Goal: Information Seeking & Learning: Check status

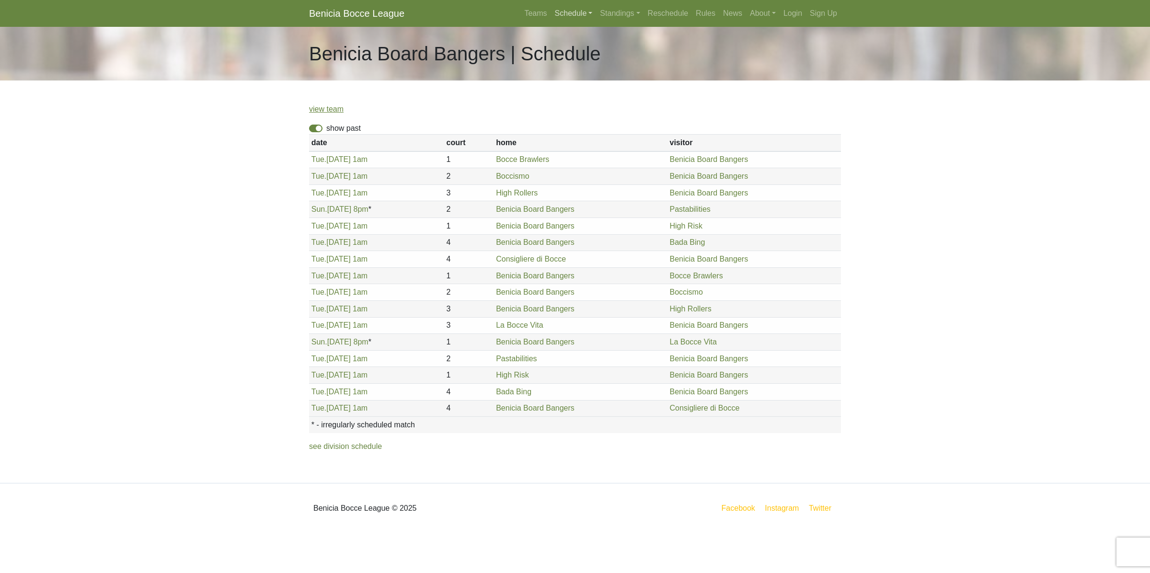
click at [574, 12] on link "Schedule" at bounding box center [574, 13] width 46 height 19
click at [577, 139] on strong "Playoffs" at bounding box center [578, 143] width 30 height 8
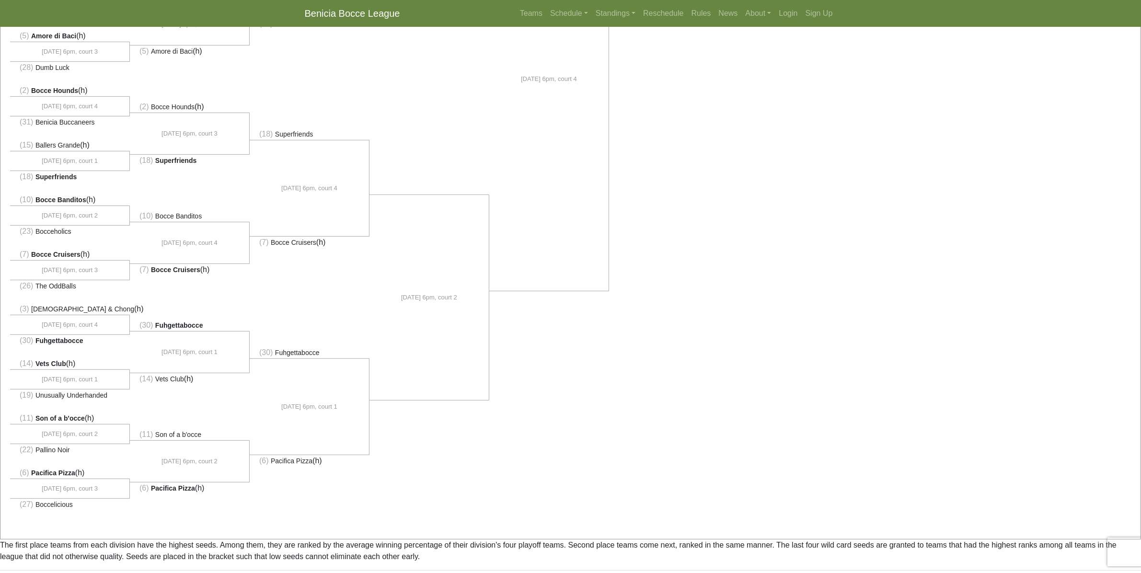
scroll to position [479, 0]
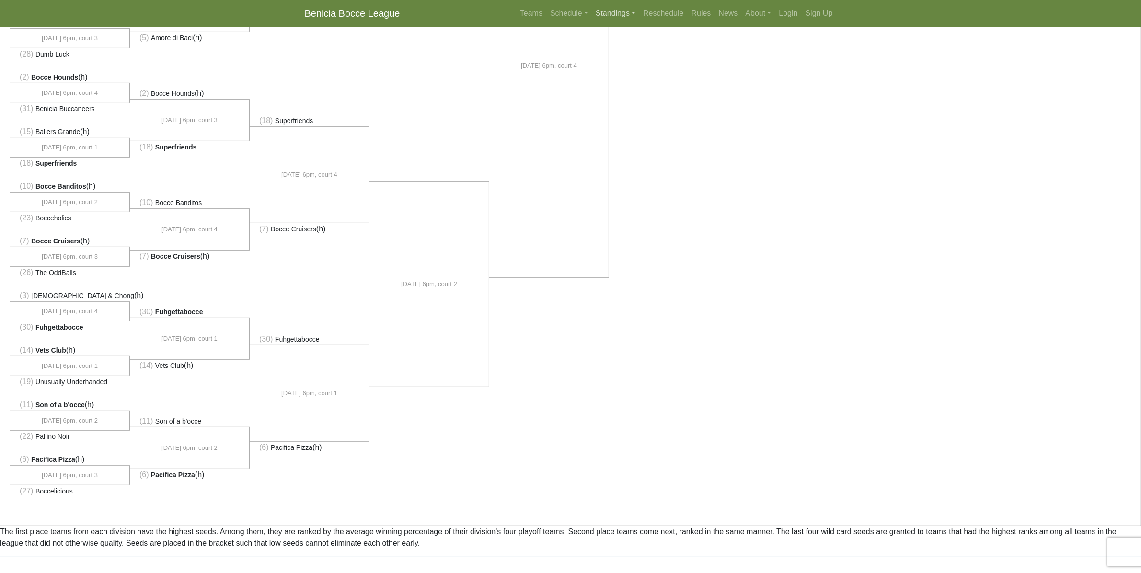
click at [616, 12] on link "Standings" at bounding box center [615, 13] width 47 height 19
click at [620, 70] on link "[DATE] Night" at bounding box center [630, 66] width 77 height 15
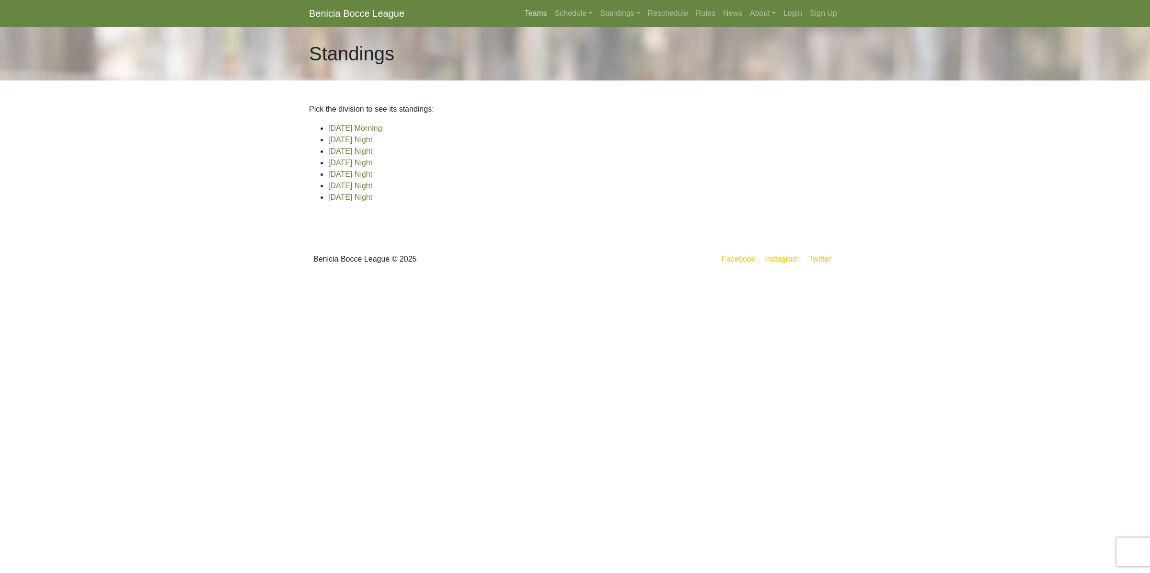
click at [542, 15] on link "Teams" at bounding box center [535, 13] width 30 height 19
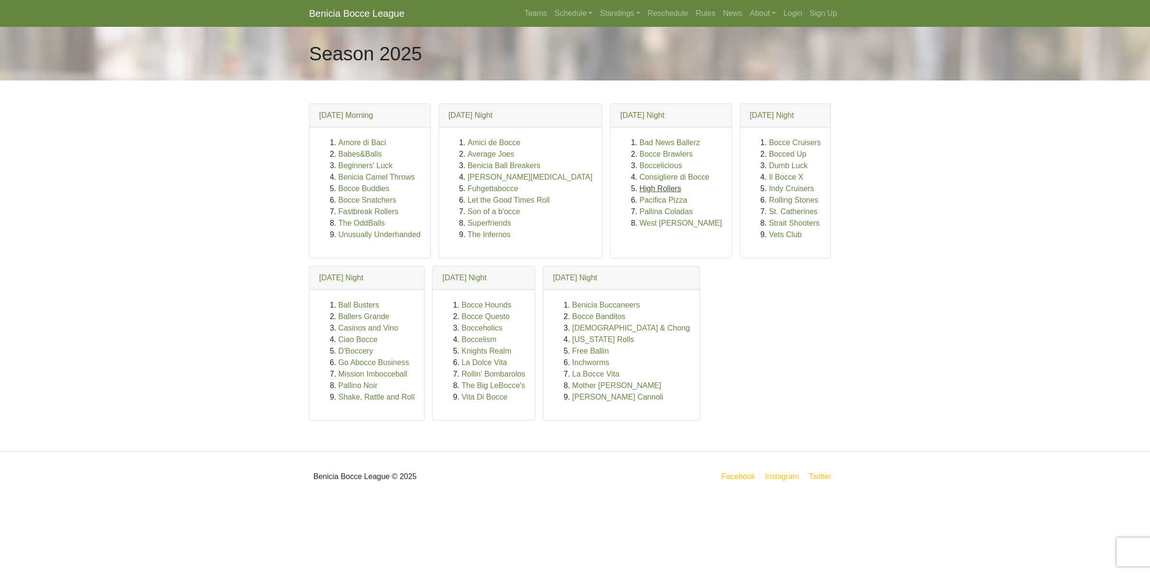
click at [639, 192] on link "High Rollers" at bounding box center [660, 189] width 42 height 8
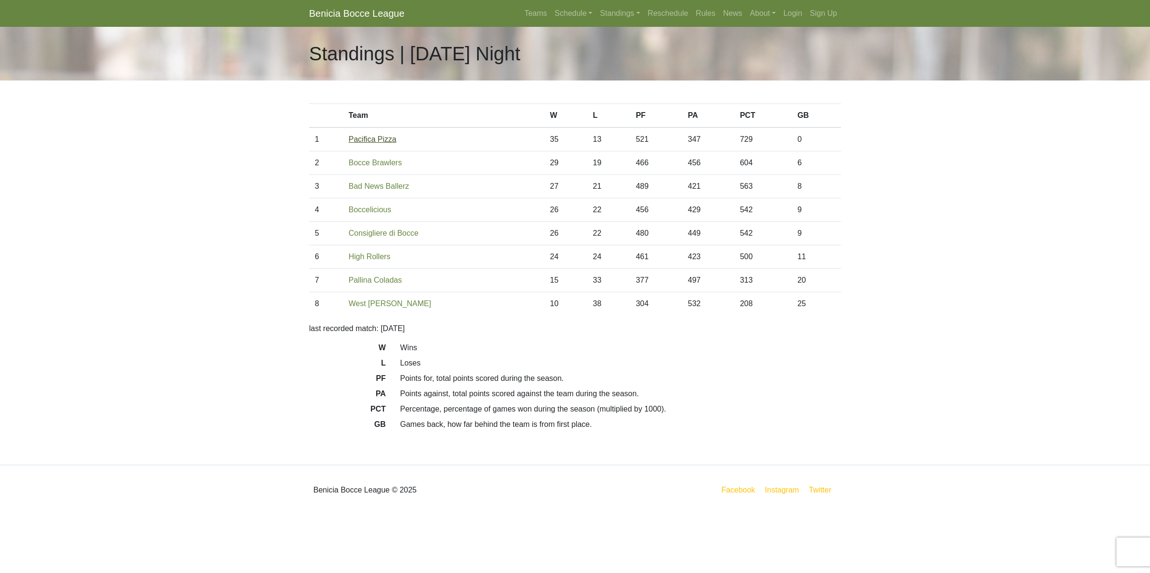
click at [383, 140] on link "Pacifica Pizza" at bounding box center [373, 139] width 48 height 8
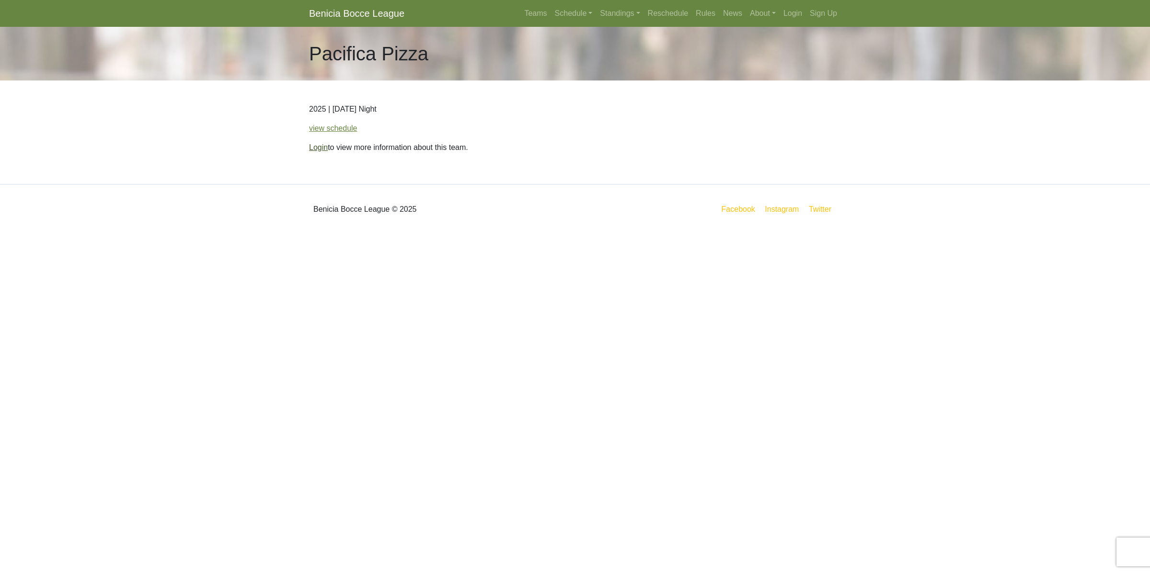
click at [315, 148] on link "Login" at bounding box center [318, 147] width 19 height 8
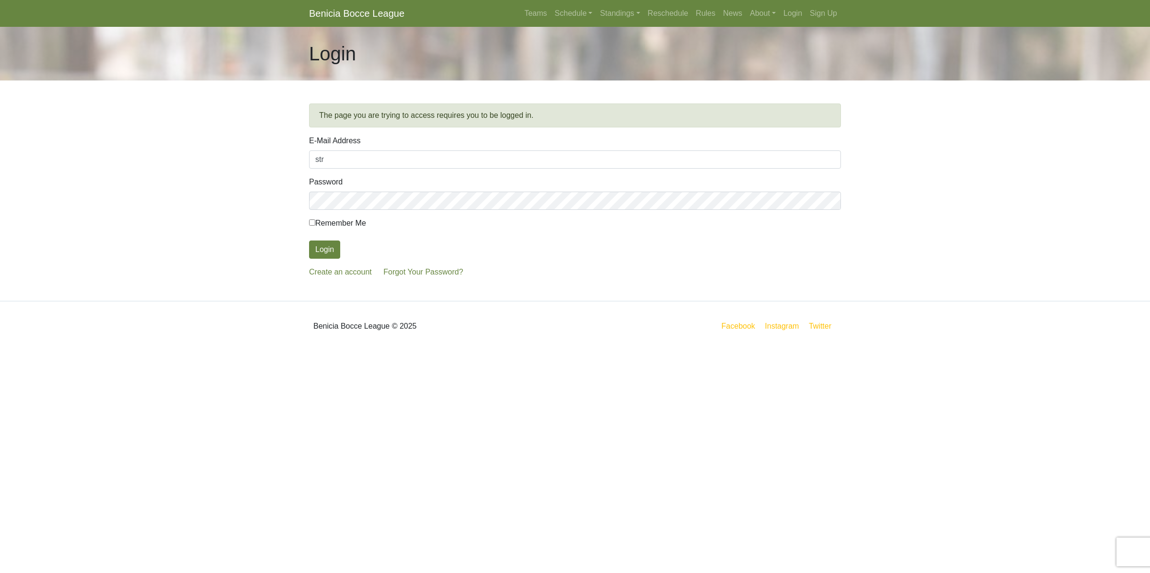
type input "[EMAIL_ADDRESS][DOMAIN_NAME]"
click at [309, 241] on button "Login" at bounding box center [324, 250] width 31 height 18
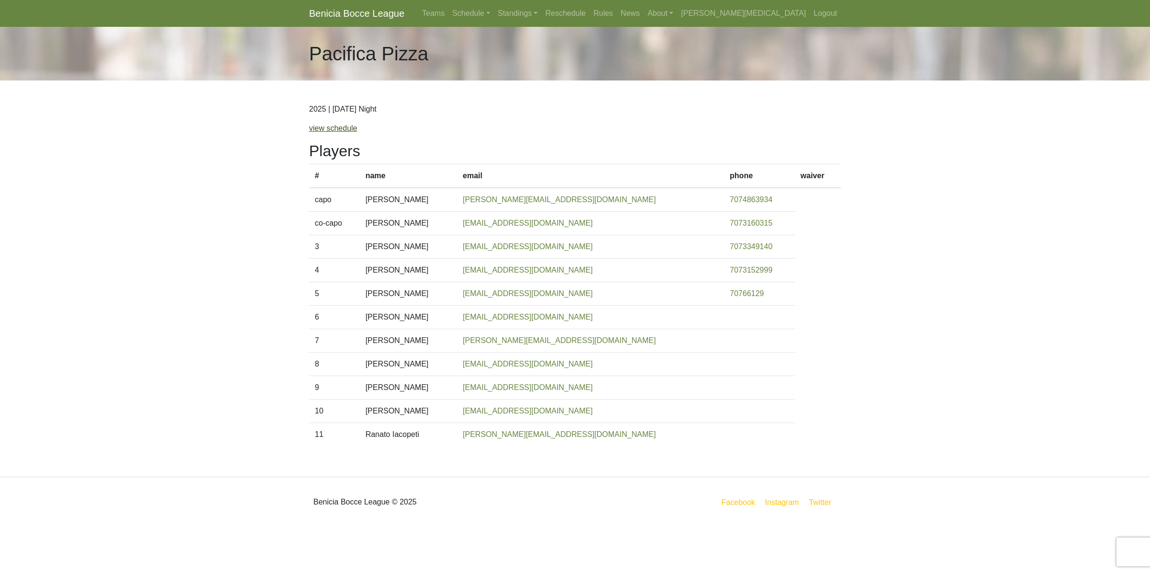
click at [350, 128] on link "view schedule" at bounding box center [333, 128] width 48 height 8
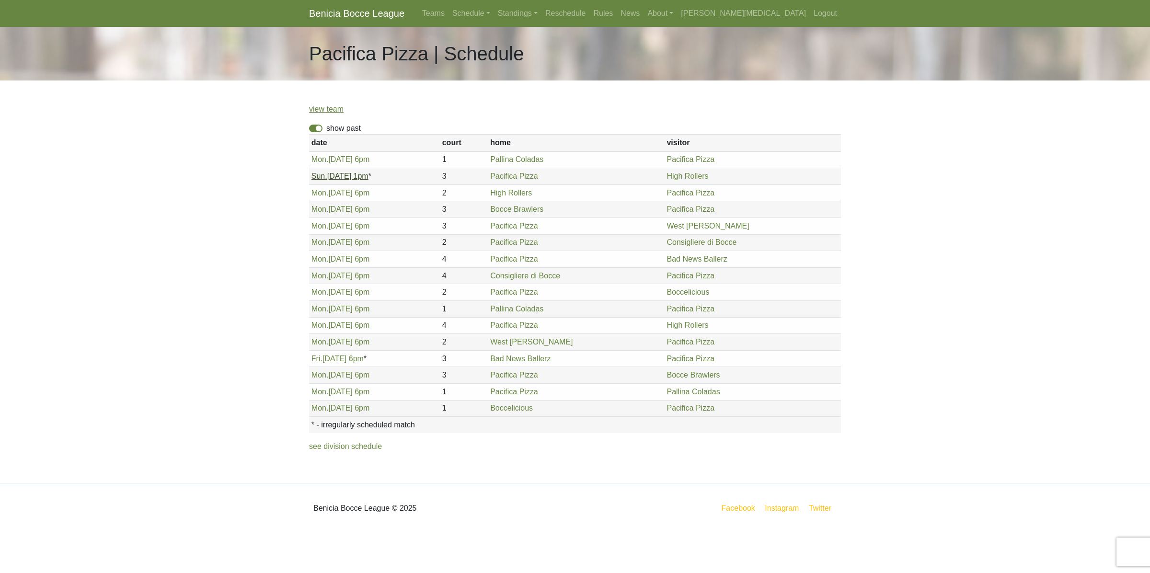
click at [333, 178] on link "Sun. 5/4, 1pm" at bounding box center [340, 176] width 57 height 8
click at [320, 196] on span "Mon." at bounding box center [320, 193] width 17 height 8
click at [326, 212] on span "Mon." at bounding box center [320, 209] width 17 height 8
click at [326, 243] on span "Mon." at bounding box center [320, 242] width 17 height 8
click at [329, 262] on link "Mon. 6/9, 6pm" at bounding box center [341, 259] width 58 height 8
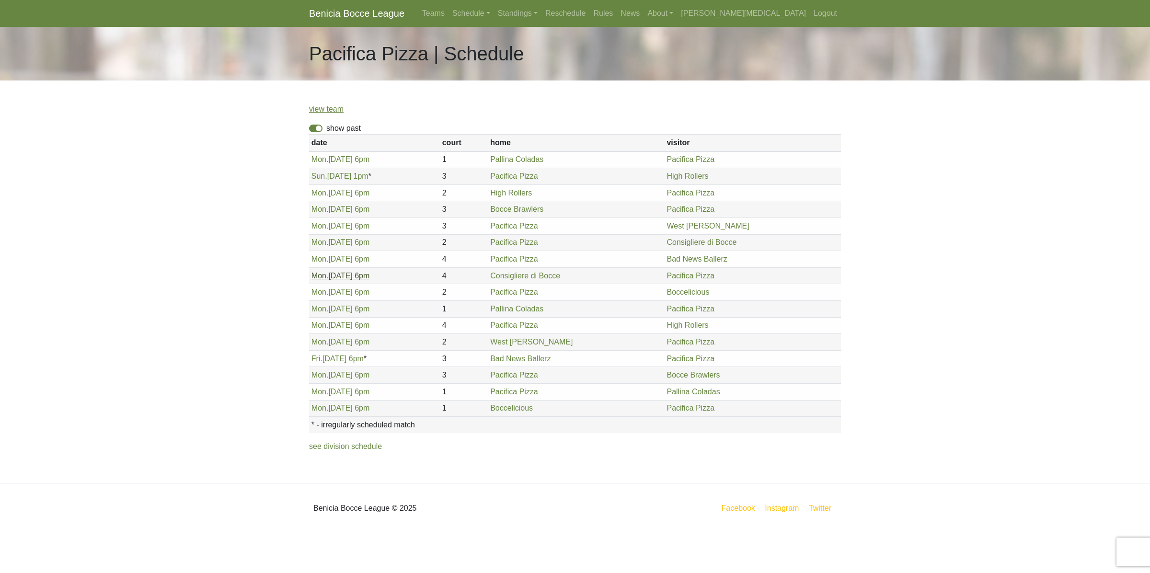
click at [323, 276] on span "Mon." at bounding box center [320, 276] width 17 height 8
click at [320, 325] on span "Mon." at bounding box center [320, 325] width 17 height 8
click at [325, 360] on link "Fri. 8/1, 6pm" at bounding box center [338, 359] width 52 height 8
click at [322, 412] on span "Mon." at bounding box center [320, 408] width 17 height 8
click at [319, 391] on span "Mon." at bounding box center [320, 392] width 17 height 8
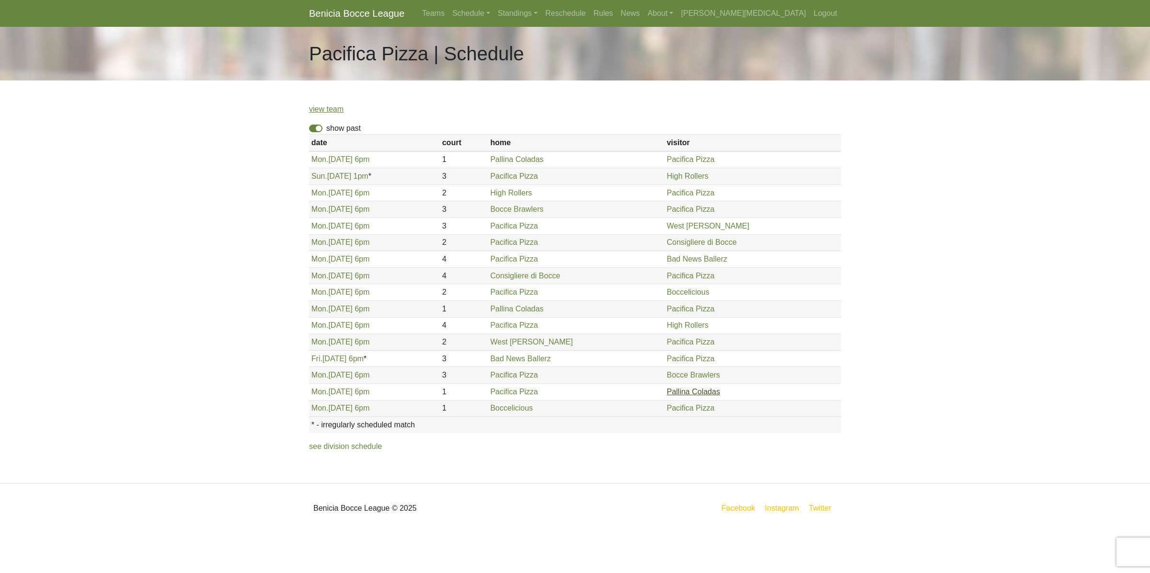
click at [688, 394] on link "Pallina Coladas" at bounding box center [693, 392] width 53 height 8
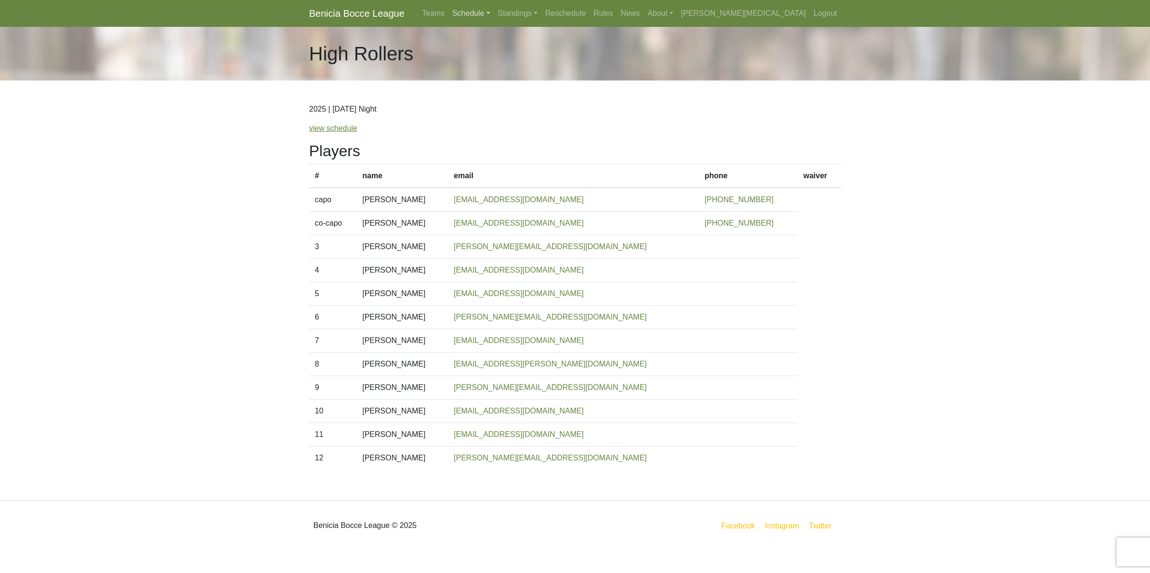
click at [494, 13] on link "Schedule" at bounding box center [472, 13] width 46 height 19
click at [490, 141] on strong "Playoffs" at bounding box center [476, 143] width 30 height 8
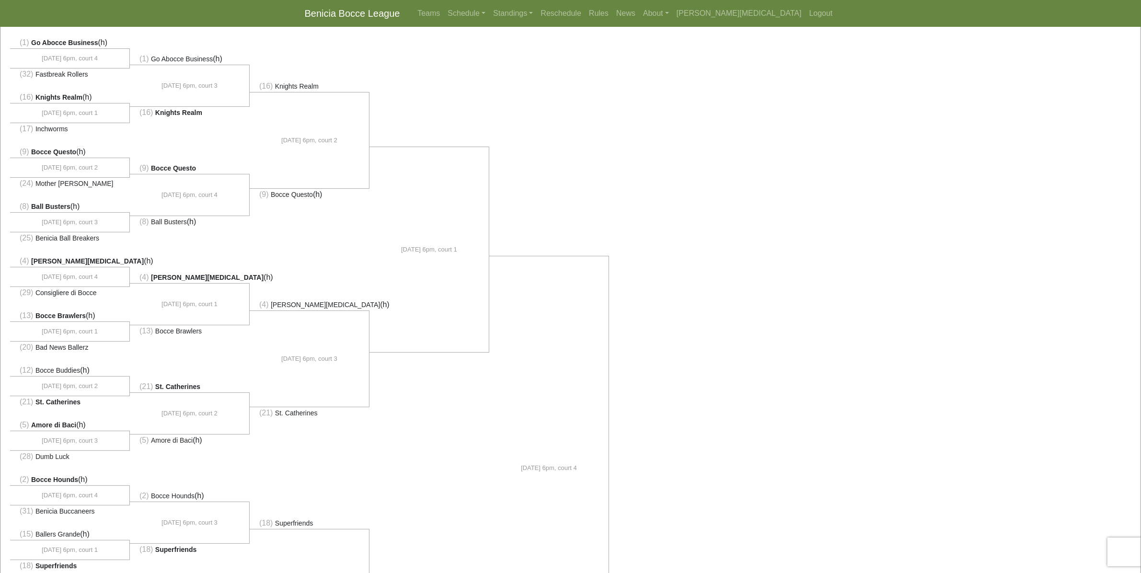
scroll to position [60, 0]
